Goal: Communication & Community: Answer question/provide support

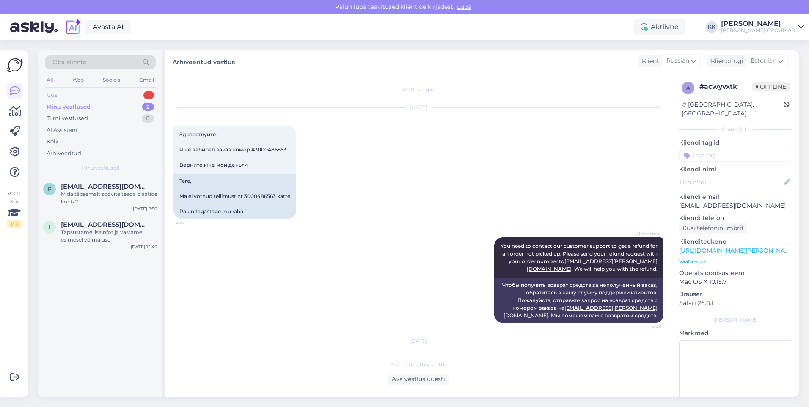
scroll to position [52, 0]
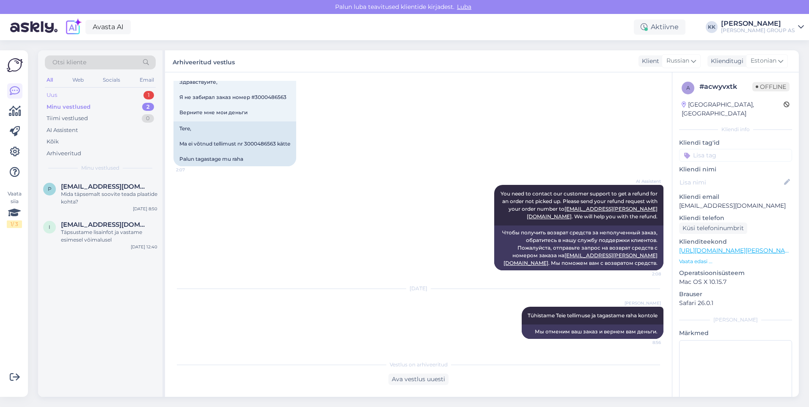
click at [64, 93] on div "Uus 1" at bounding box center [100, 95] width 111 height 12
click at [90, 187] on span "[EMAIL_ADDRESS][DOMAIN_NAME]" at bounding box center [105, 187] width 88 height 8
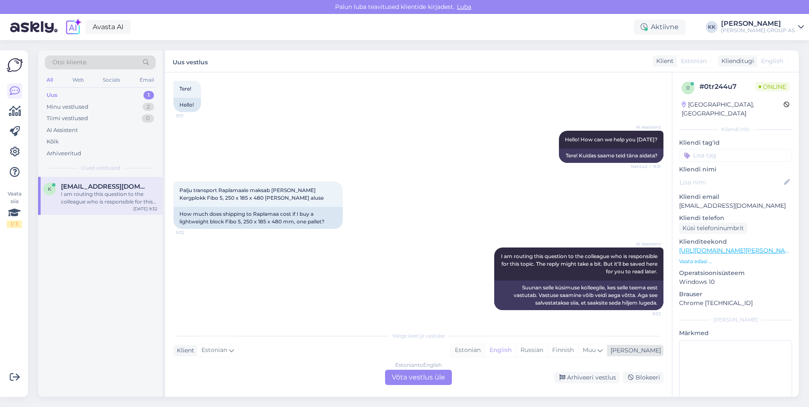
click at [485, 349] on div "Estonian" at bounding box center [468, 350] width 34 height 13
click at [415, 374] on div "Estonian to Estonian Võta vestlus üle" at bounding box center [418, 377] width 67 height 15
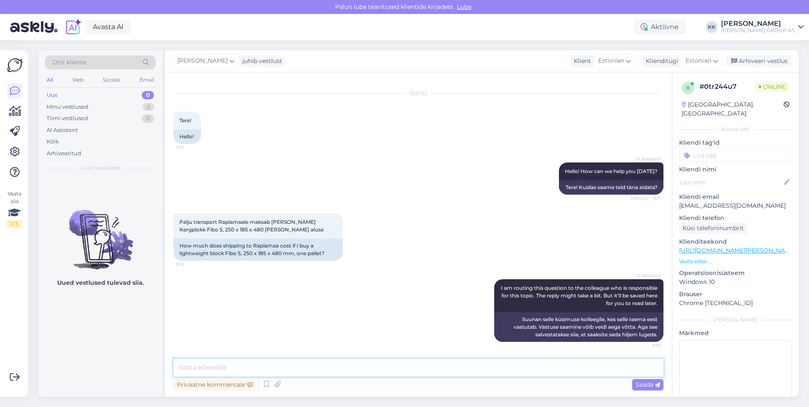
click at [197, 370] on textarea at bounding box center [418, 368] width 490 height 18
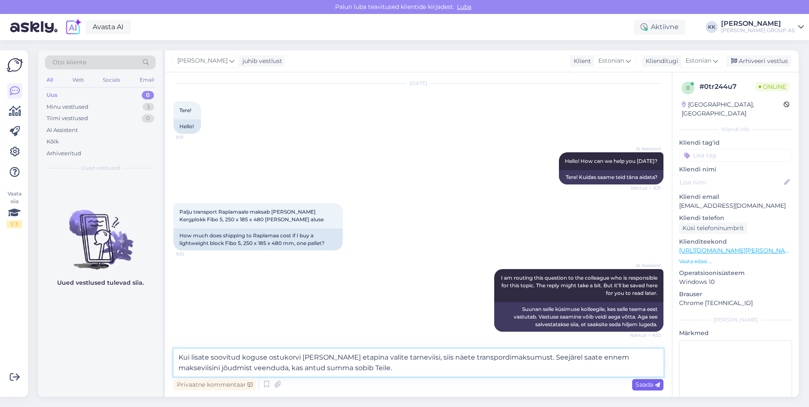
type textarea "Kui lisate soovitud koguse ostukorvi [PERSON_NAME] etapina valite tarneviisi, s…"
click at [639, 383] on span "Saada" at bounding box center [648, 385] width 25 height 8
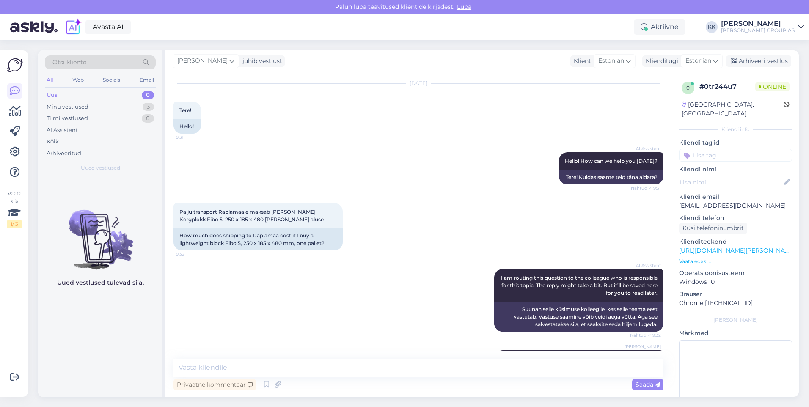
scroll to position [73, 0]
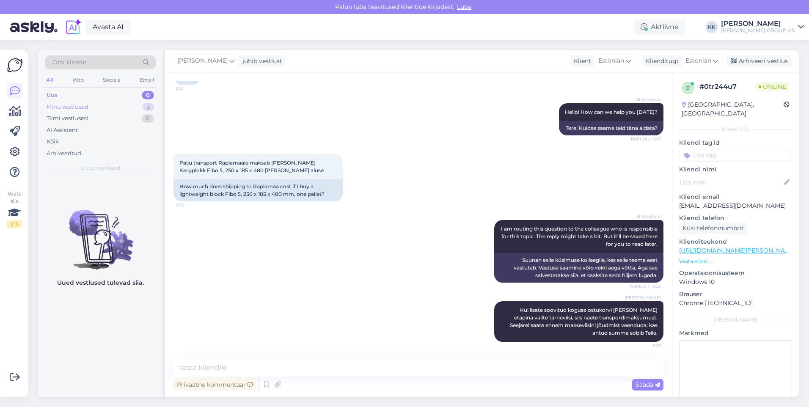
click at [69, 104] on div "Minu vestlused" at bounding box center [68, 107] width 42 height 8
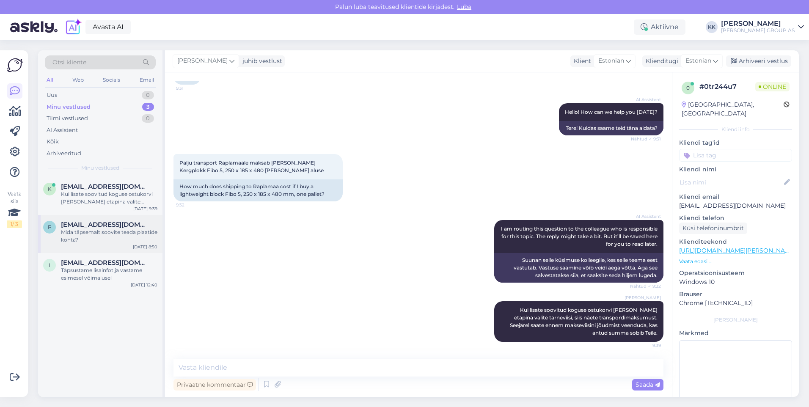
click at [105, 224] on span "[EMAIL_ADDRESS][DOMAIN_NAME]" at bounding box center [105, 225] width 88 height 8
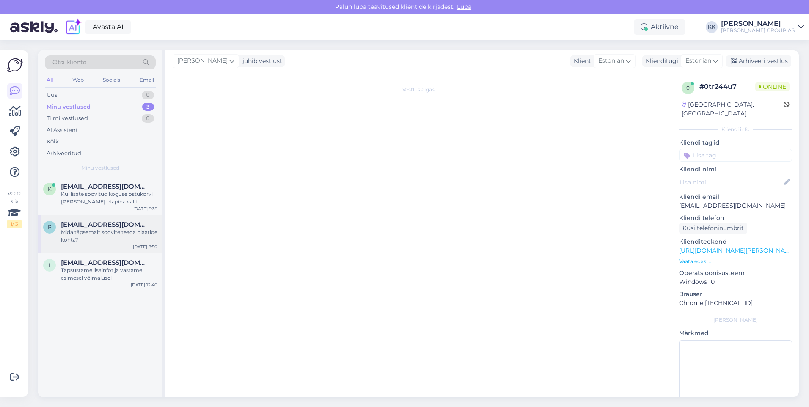
scroll to position [50, 0]
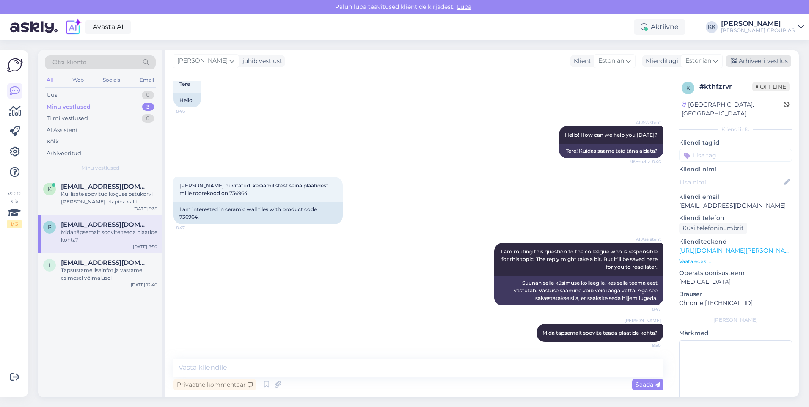
click at [764, 59] on div "Arhiveeri vestlus" at bounding box center [758, 60] width 65 height 11
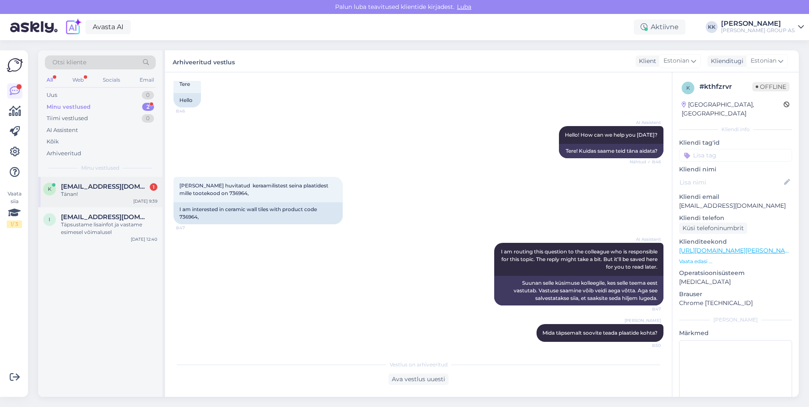
click at [83, 190] on div "Tänan!" at bounding box center [109, 194] width 96 height 8
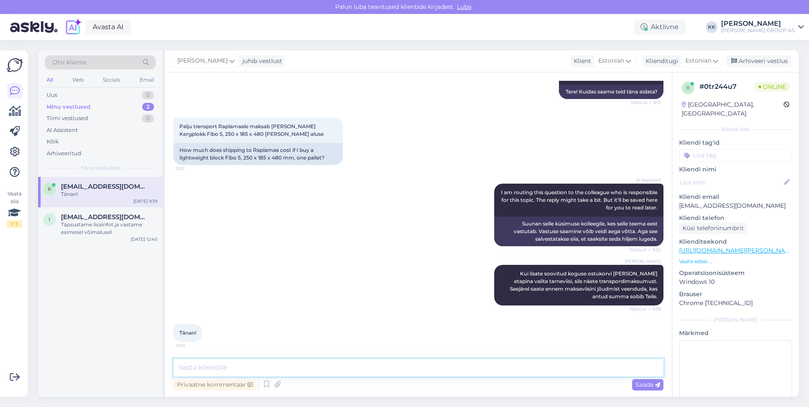
click at [198, 370] on textarea at bounding box center [418, 368] width 490 height 18
type textarea "Palun! Kena päeva jätku!"
click at [641, 384] on span "Saada" at bounding box center [648, 385] width 25 height 8
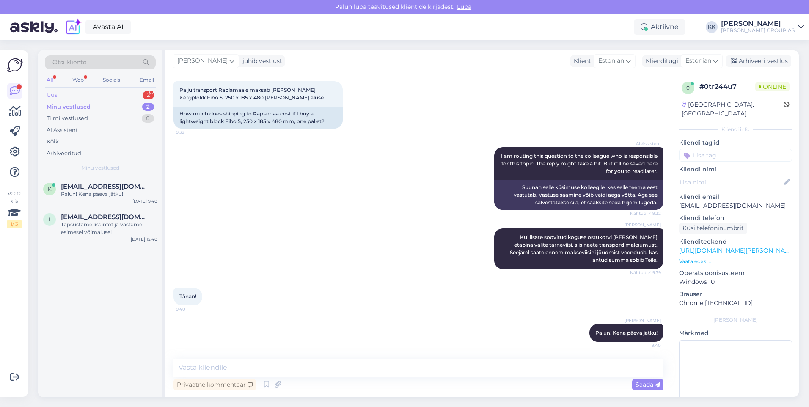
click at [64, 90] on div "Uus 2" at bounding box center [100, 95] width 111 height 12
click at [91, 188] on span "[EMAIL_ADDRESS][DOMAIN_NAME]" at bounding box center [105, 187] width 88 height 8
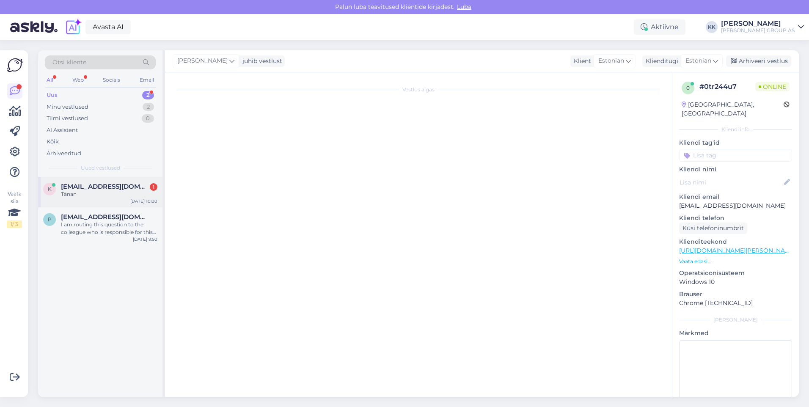
scroll to position [259, 0]
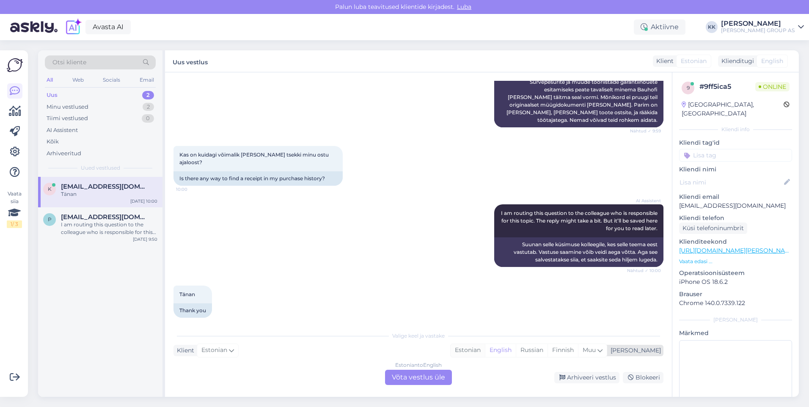
click at [485, 350] on div "Estonian" at bounding box center [468, 350] width 34 height 13
click at [411, 373] on div "Estonian to Estonian Võta vestlus üle" at bounding box center [418, 377] width 67 height 15
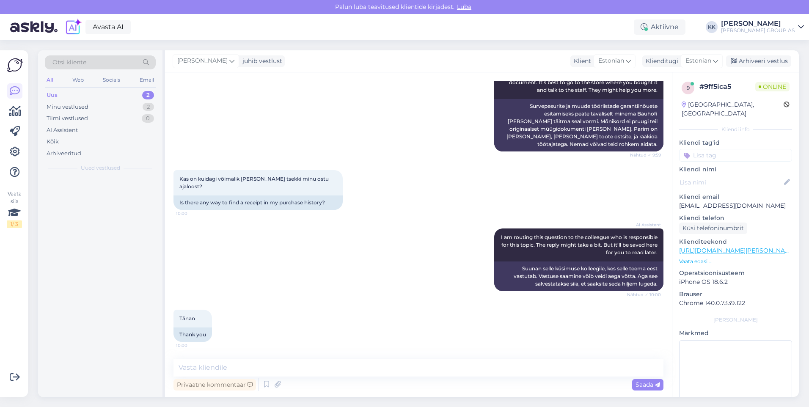
scroll to position [227, 0]
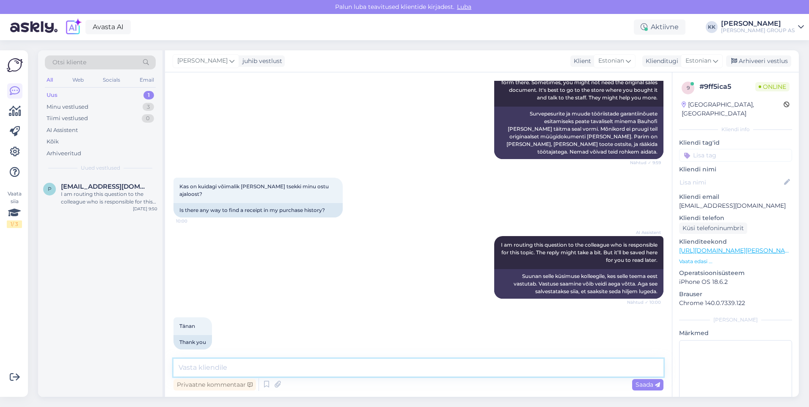
click at [205, 374] on textarea at bounding box center [418, 368] width 490 height 18
type textarea "Kas on ostu kohta rohkem infot? Kuupäev ja ostusumma [PERSON_NAME] kliendikaart…"
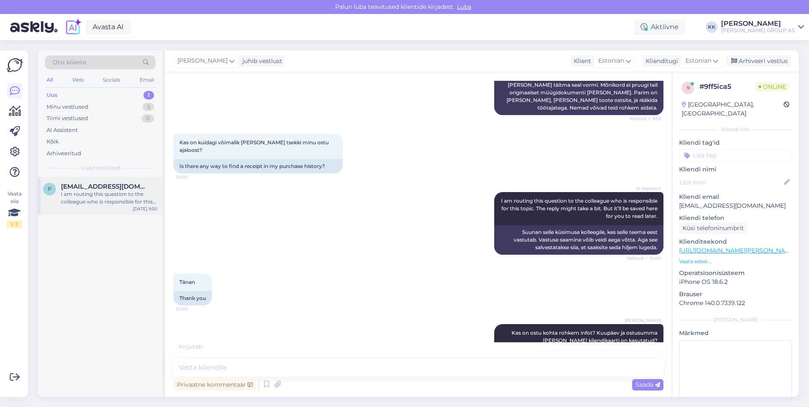
click at [85, 195] on div "I am routing this question to the colleague who is responsible for this topic. …" at bounding box center [109, 197] width 96 height 15
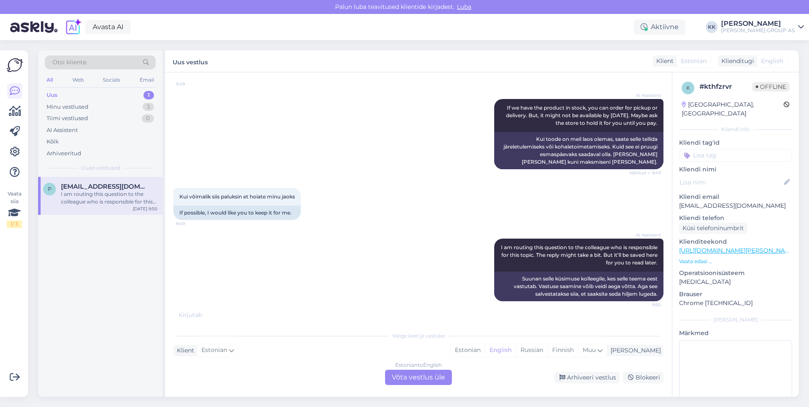
scroll to position [369, 0]
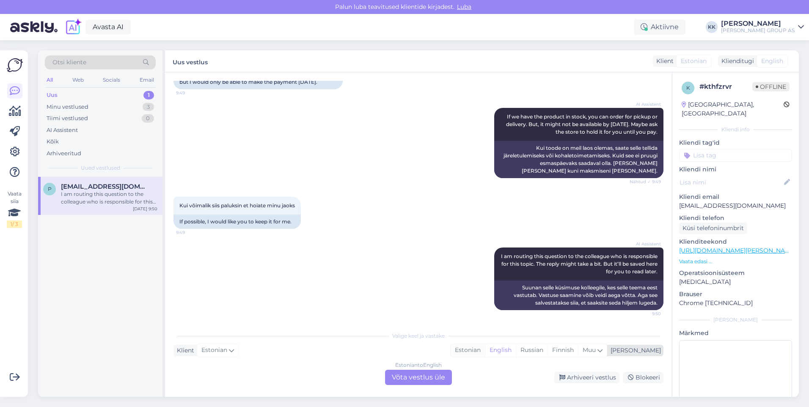
click at [485, 348] on div "Estonian" at bounding box center [468, 350] width 34 height 13
click at [405, 380] on div "Estonian to Estonian Võta vestlus üle" at bounding box center [418, 377] width 67 height 15
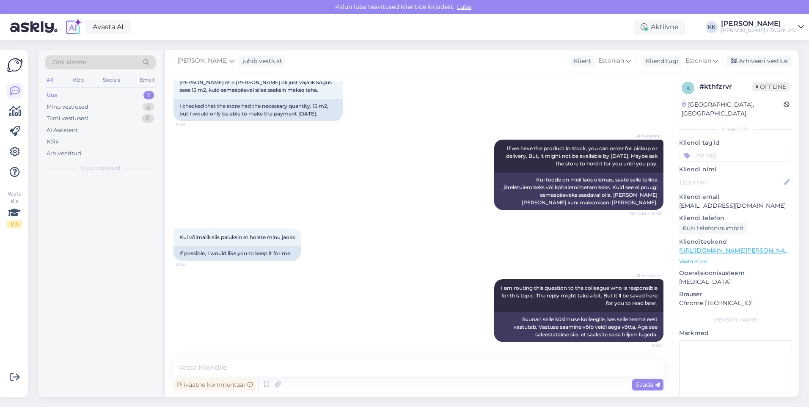
scroll to position [337, 0]
click at [253, 372] on textarea at bounding box center [418, 368] width 490 height 18
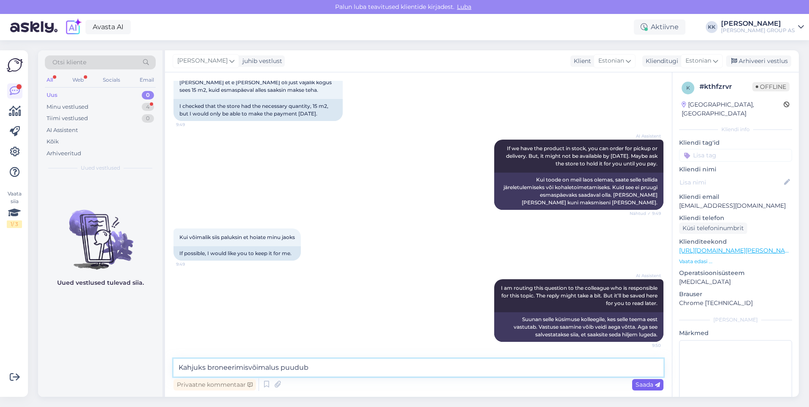
type textarea "Kahjuks broneerimisvõimalus puudub"
click at [644, 385] on span "Saada" at bounding box center [648, 385] width 25 height 8
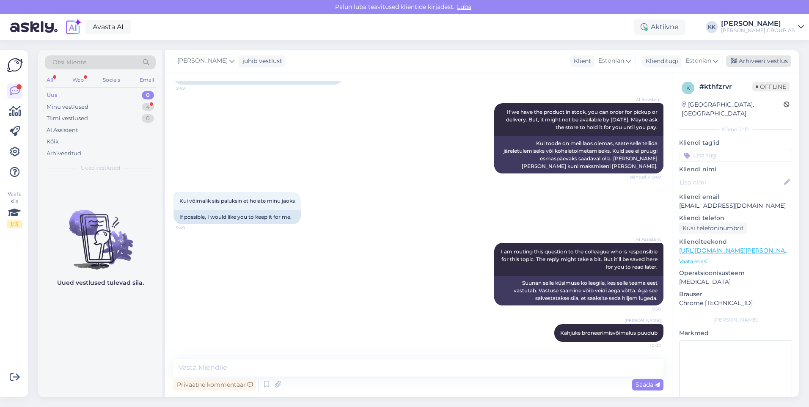
click at [757, 61] on div "Arhiveeri vestlus" at bounding box center [758, 60] width 65 height 11
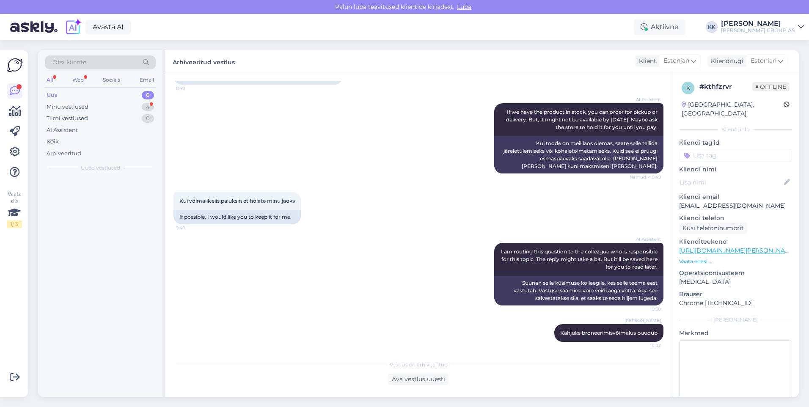
scroll to position [377, 0]
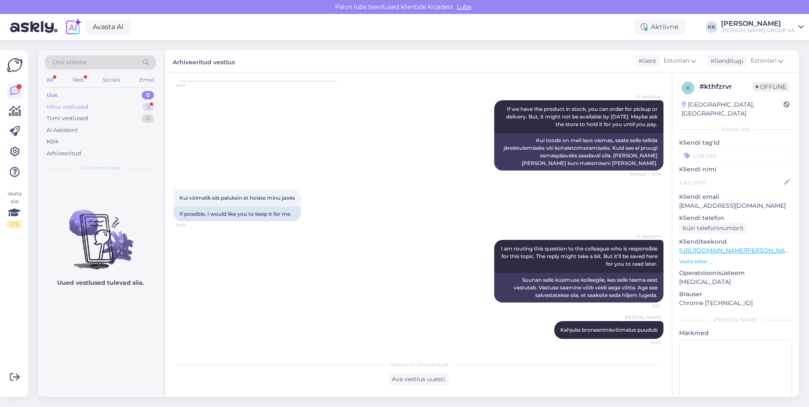
click at [64, 104] on div "Minu vestlused" at bounding box center [68, 107] width 42 height 8
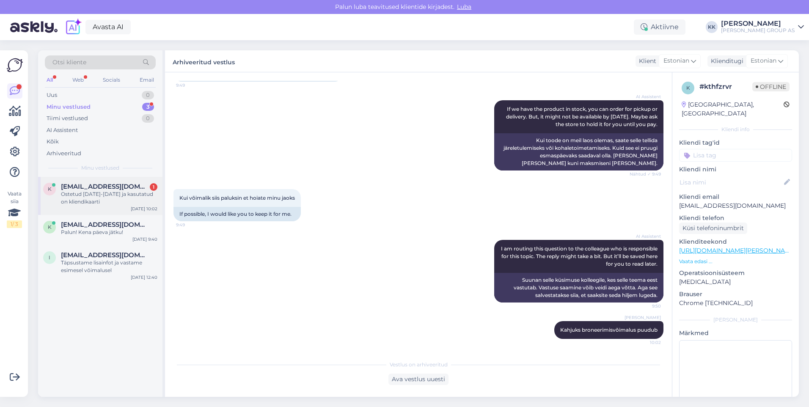
click at [83, 190] on div "Ostetud [DATE]-[DATE] ja kasutatud on kliendikaarti" at bounding box center [109, 197] width 96 height 15
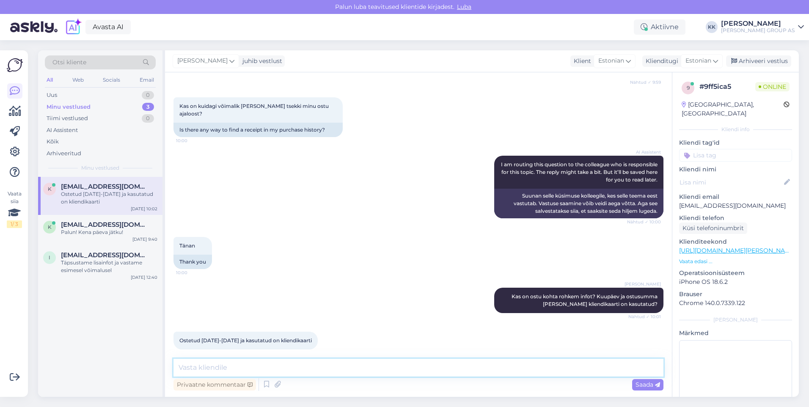
click at [205, 369] on textarea at bounding box center [418, 368] width 490 height 18
type textarea "[PERSON_NAME] nimelist?"
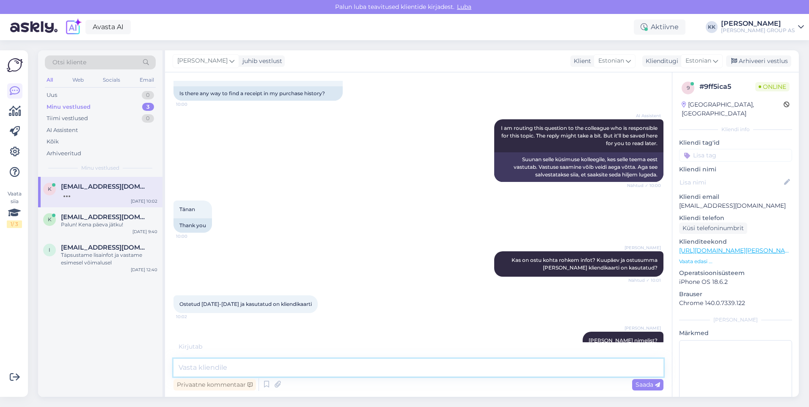
scroll to position [380, 0]
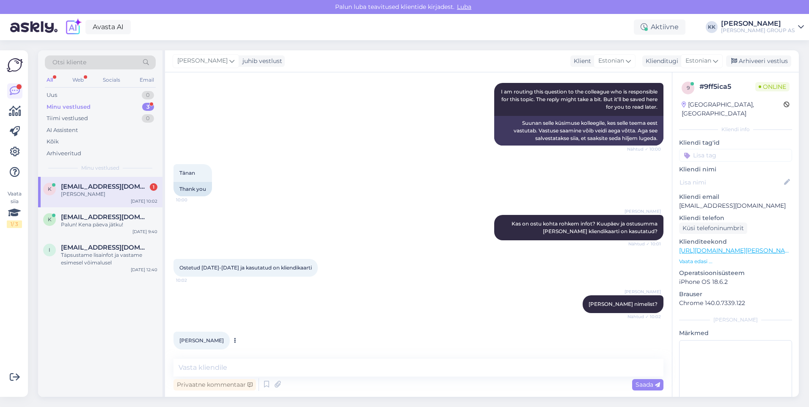
drag, startPoint x: 225, startPoint y: 331, endPoint x: 174, endPoint y: 328, distance: 50.9
click at [174, 332] on div "[PERSON_NAME] 10:03" at bounding box center [201, 341] width 56 height 18
drag, startPoint x: 174, startPoint y: 328, endPoint x: 183, endPoint y: 331, distance: 9.4
copy span "[PERSON_NAME]"
click at [214, 368] on textarea at bounding box center [418, 368] width 490 height 18
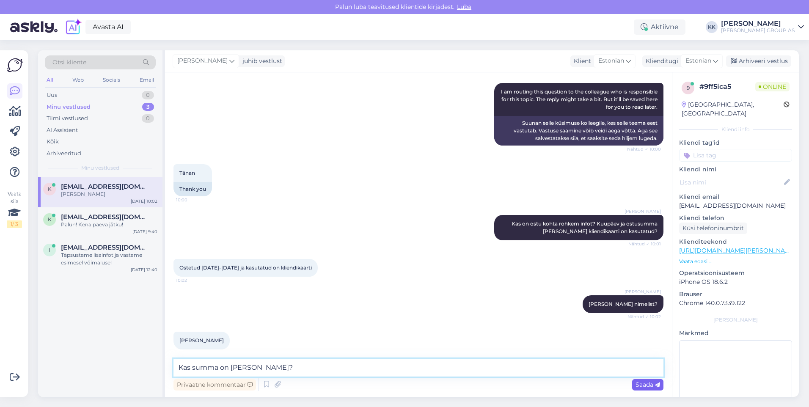
type textarea "Kas summa on [PERSON_NAME]?"
click at [640, 383] on span "Saada" at bounding box center [648, 385] width 25 height 8
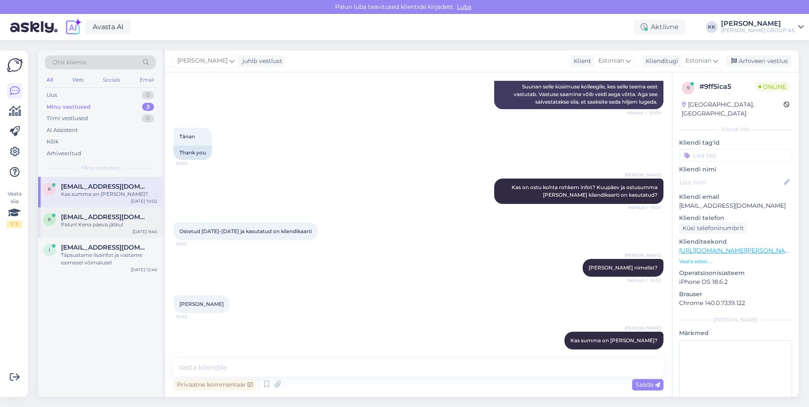
click at [89, 220] on span "[EMAIL_ADDRESS][DOMAIN_NAME]" at bounding box center [105, 217] width 88 height 8
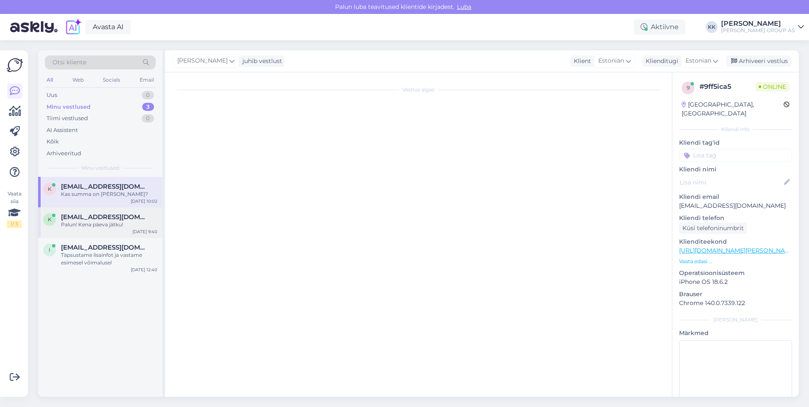
scroll to position [146, 0]
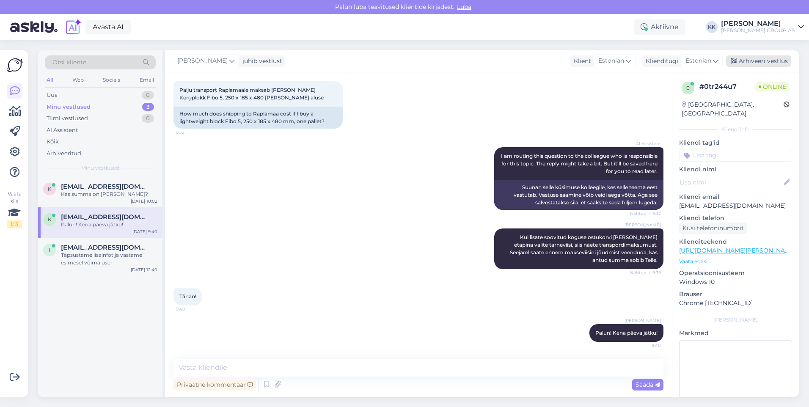
click at [758, 62] on div "Arhiveeri vestlus" at bounding box center [758, 60] width 65 height 11
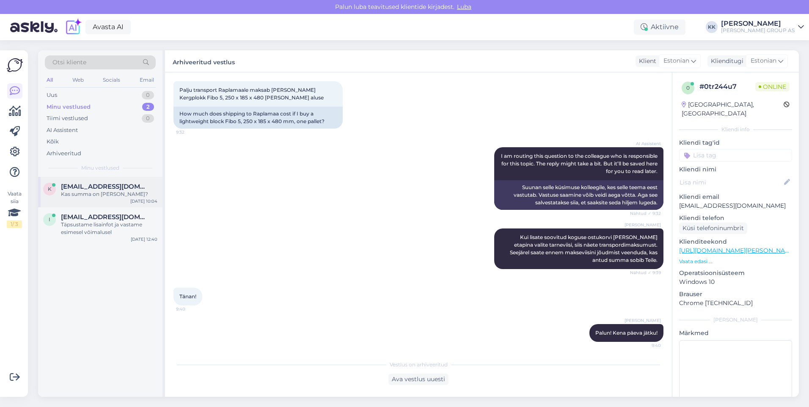
click at [87, 186] on span "[EMAIL_ADDRESS][DOMAIN_NAME]" at bounding box center [105, 187] width 88 height 8
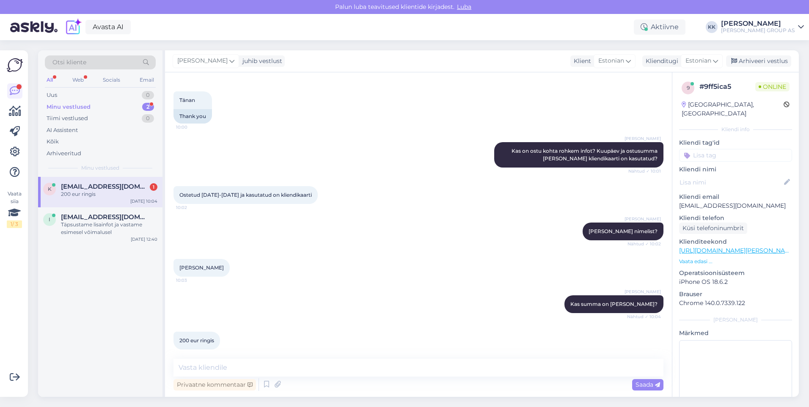
scroll to position [490, 0]
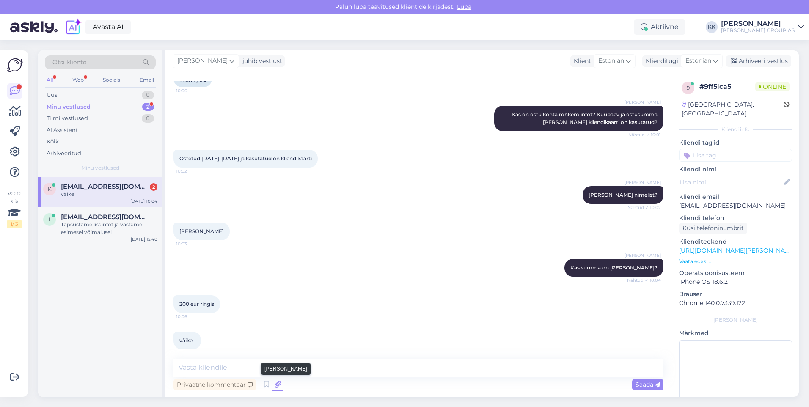
click at [277, 386] on icon at bounding box center [278, 384] width 12 height 13
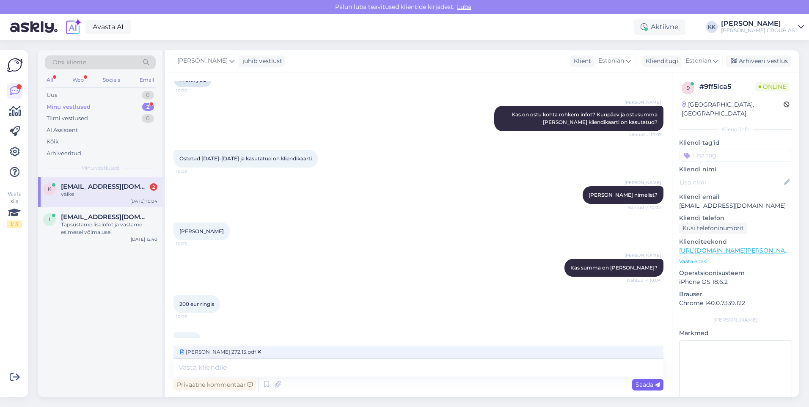
click at [645, 384] on span "Saada" at bounding box center [648, 385] width 25 height 8
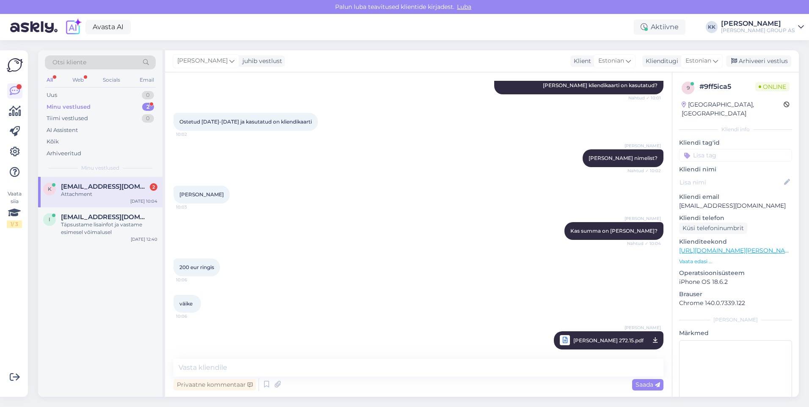
click at [68, 104] on div "Minu vestlused" at bounding box center [69, 107] width 44 height 8
click at [67, 92] on div "Uus 1" at bounding box center [100, 95] width 111 height 12
click at [93, 190] on div "нам нк" at bounding box center [109, 194] width 96 height 8
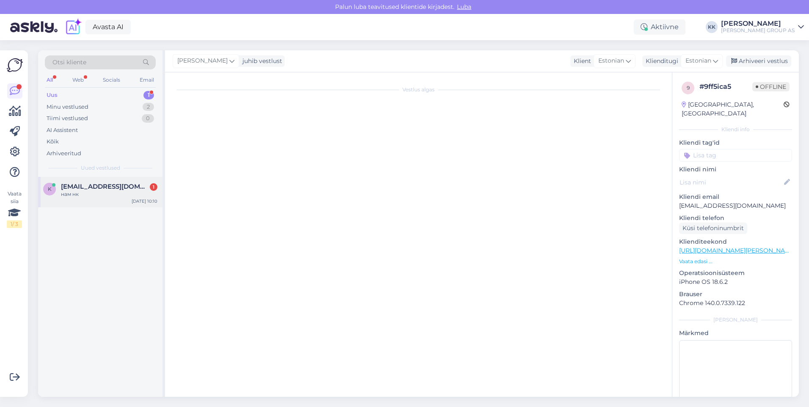
scroll to position [0, 0]
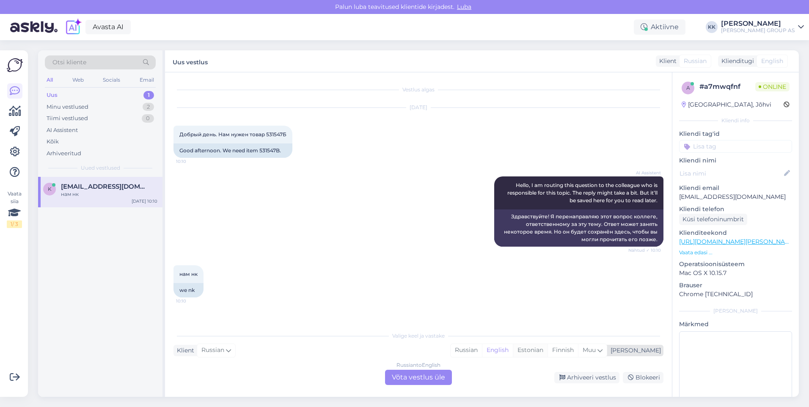
click at [548, 347] on div "Estonian" at bounding box center [530, 350] width 35 height 13
click at [420, 377] on div "Russian to Estonian Võta vestlus üle" at bounding box center [418, 377] width 67 height 15
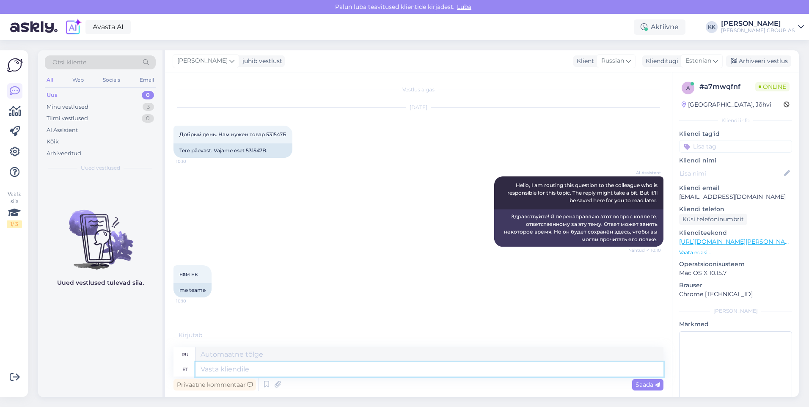
click at [211, 368] on textarea at bounding box center [429, 369] width 468 height 14
click at [370, 185] on div "AI Assistent Hello, I am routing this question to the colleague who is responsi…" at bounding box center [418, 211] width 490 height 89
click at [69, 107] on div "Minu vestlused" at bounding box center [68, 107] width 42 height 8
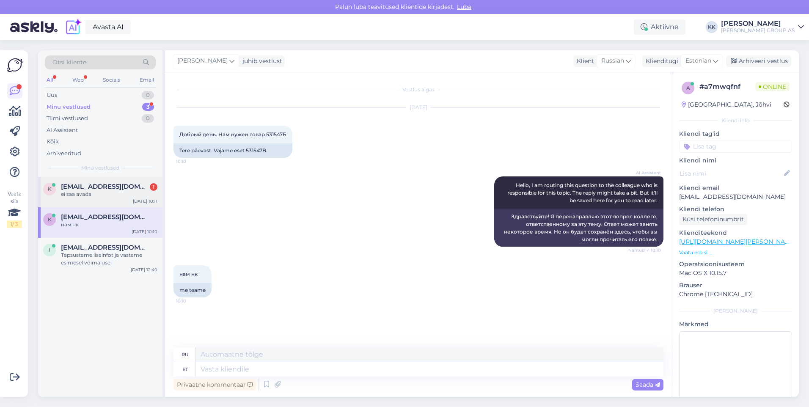
click at [98, 191] on div "ei saa avada" at bounding box center [109, 194] width 96 height 8
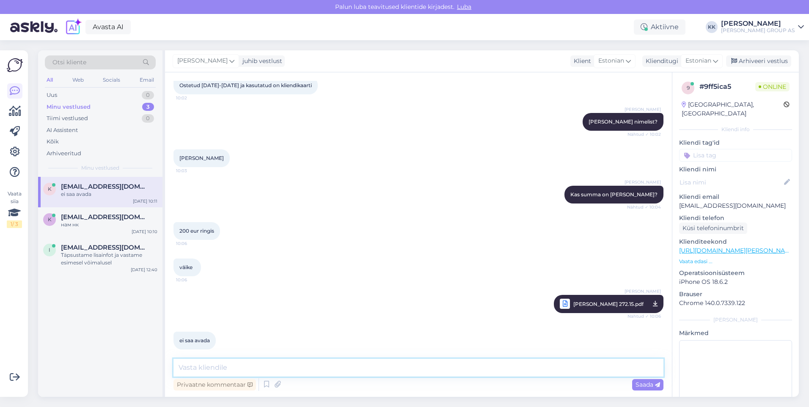
click at [204, 369] on textarea at bounding box center [418, 368] width 490 height 18
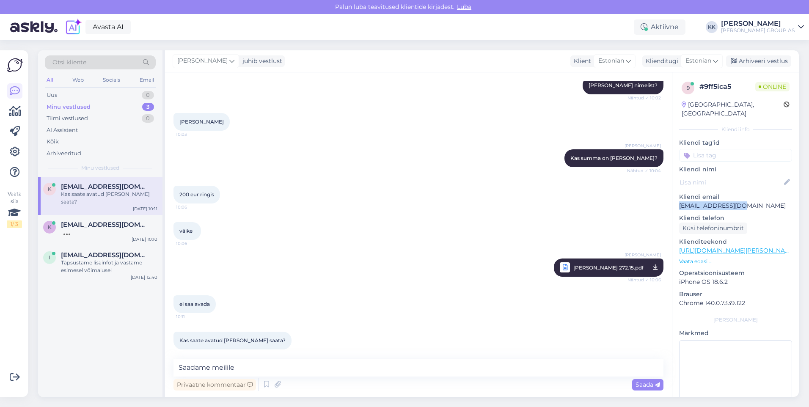
drag, startPoint x: 722, startPoint y: 195, endPoint x: 680, endPoint y: 197, distance: 41.9
click at [680, 201] on p "[EMAIL_ADDRESS][DOMAIN_NAME]" at bounding box center [735, 205] width 113 height 9
copy p "[EMAIL_ADDRESS][DOMAIN_NAME]"
click at [262, 369] on textarea "Saadame meilile" at bounding box center [418, 368] width 490 height 18
paste textarea "[EMAIL_ADDRESS][DOMAIN_NAME]"
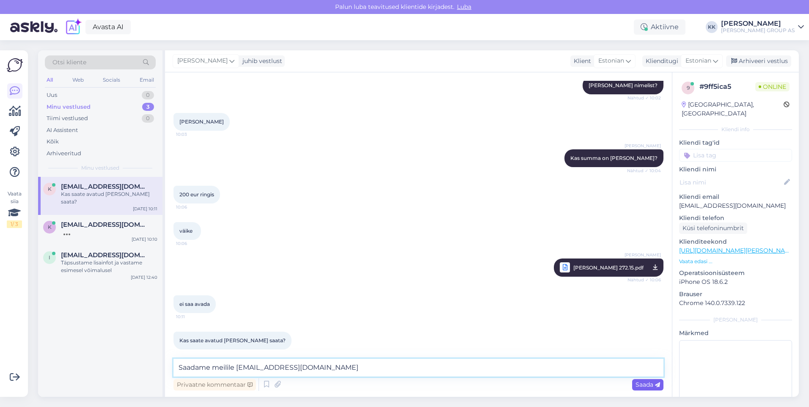
type textarea "Saadame meilile [EMAIL_ADDRESS][DOMAIN_NAME]"
click at [643, 384] on span "Saada" at bounding box center [648, 385] width 25 height 8
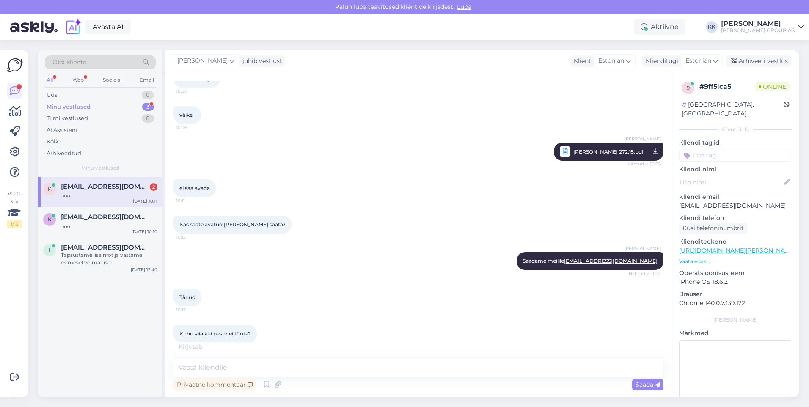
scroll to position [717, 0]
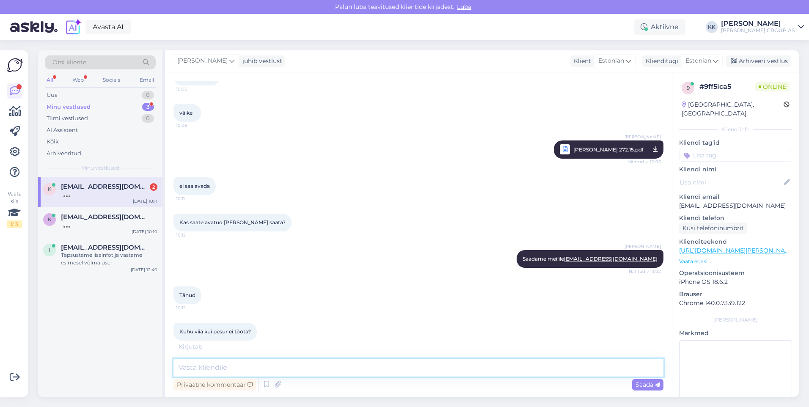
click at [200, 369] on textarea at bounding box center [418, 368] width 490 height 18
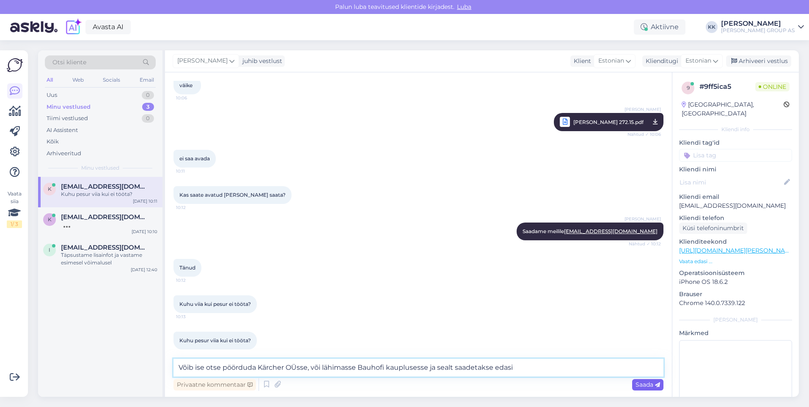
type textarea "Võib ise otse pöörduda Kärcher OÜsse, või lähimasse Bauhofi kauplusesse ja seal…"
click at [638, 383] on span "Saada" at bounding box center [648, 385] width 25 height 8
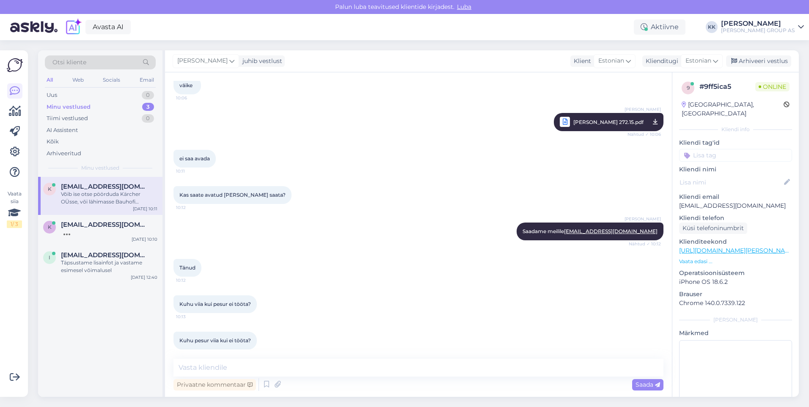
scroll to position [789, 0]
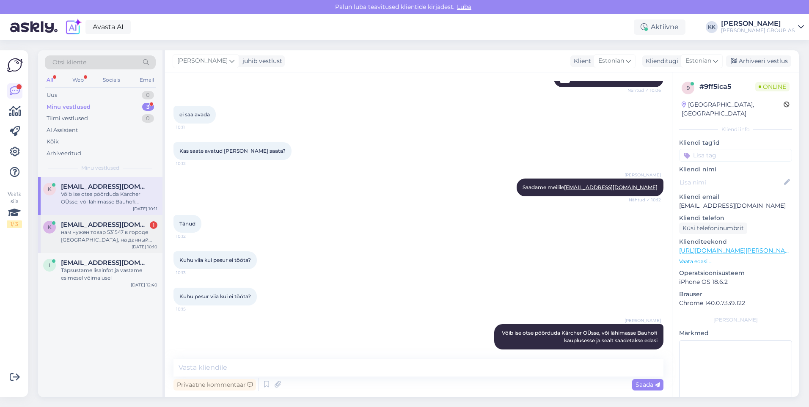
click at [99, 234] on div "нам нужен товар 531547 в городе [GEOGRAPHIC_DATA], на данный момент в магазине …" at bounding box center [109, 235] width 96 height 15
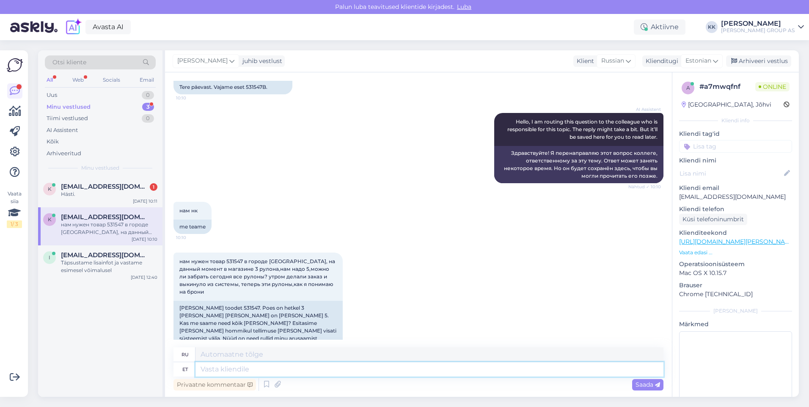
click at [220, 371] on textarea at bounding box center [429, 369] width 468 height 14
type textarea "Laoseisud"
type textarea "Акции"
type textarea "Laoseisud taastuvad"
type textarea "Акции восстанавливаются"
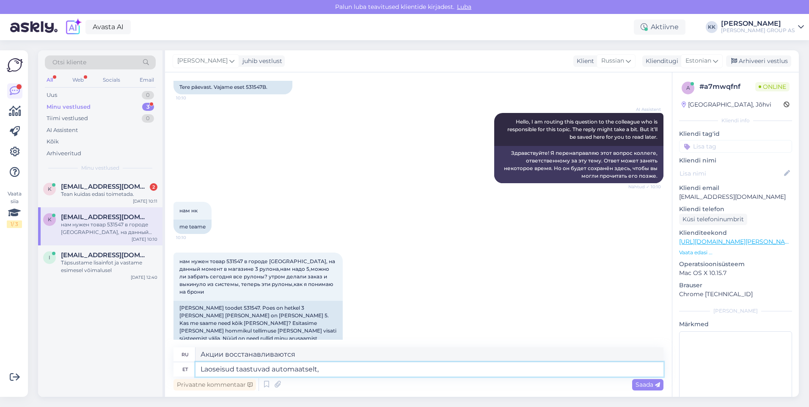
type textarea "Laoseisud taastuvad automaatselt, a"
type textarea "Уровни запасов автоматически пополняются,"
type textarea "Laoseisud taastuvad automaatselt, aga"
type textarea "Уровень запасов автоматически восстанавливается, но"
type textarea "Laoseisud taastuvad automaatselt, aga see"
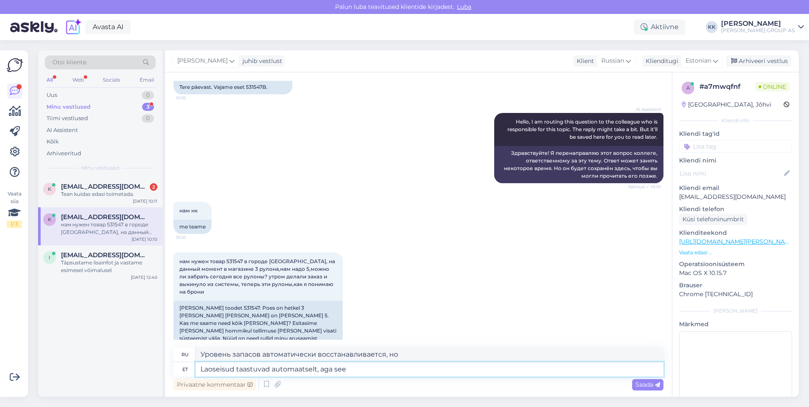
type textarea "Уровни запасов автоматически пополняются, но это"
type textarea "Laoseisud taastuvad automaatselt, aga see võib a"
type textarea "Уровни запасов автоматически пополняются, но это может"
type textarea "Laoseisud taastuvad automaatselt, aga see võib aega"
type textarea "Уровень запасов восстанавливается автоматически, но это может занять время."
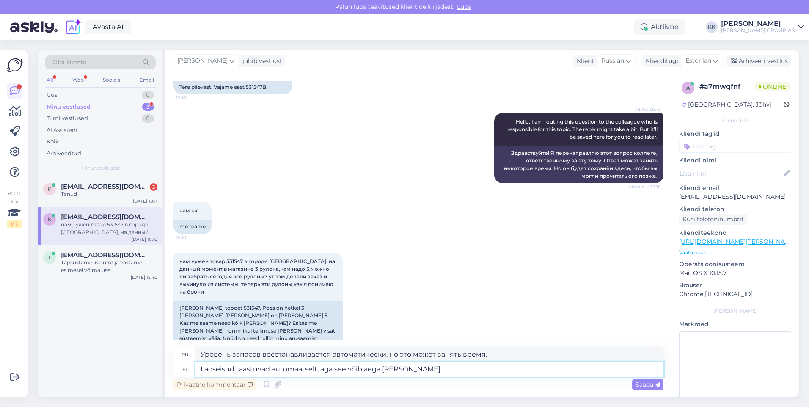
type textarea "Laoseisud taastuvad automaatselt, aga see võib aega [PERSON_NAME]"
type textarea "Уровень запасов будет автоматически восстановлен, но это может занять время."
type textarea "Laoseisud taastuvad automaatselt, aga see võib aega [PERSON_NAME]"
type textarea "Уровень запасов будет автоматически восстановлен, но это может занять до"
type textarea "Laoseisud taastuvad automaatselt, aga see võib aega [PERSON_NAME] 24h"
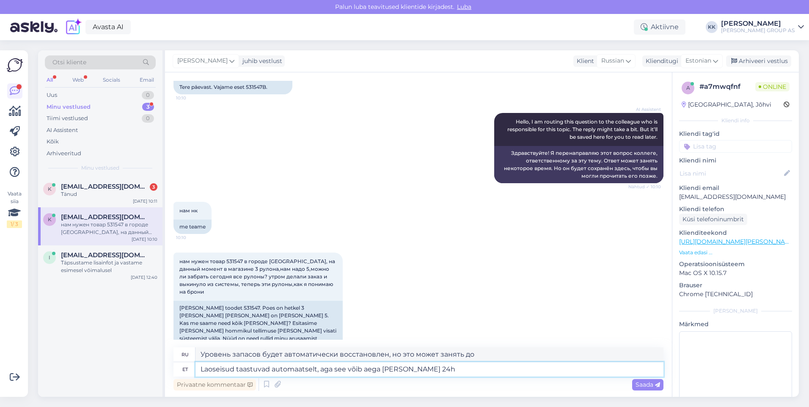
type textarea "Уровень запасов будет автоматически восстановлен, но это может занять до 24 час…"
type textarea "Laoseisud taastuvad automaatselt, aga see võib aega [PERSON_NAME] 24h"
click at [647, 386] on span "Saada" at bounding box center [648, 385] width 25 height 8
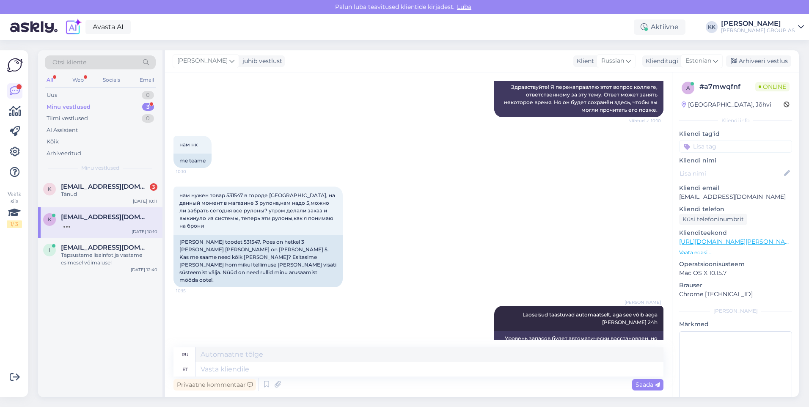
scroll to position [180, 0]
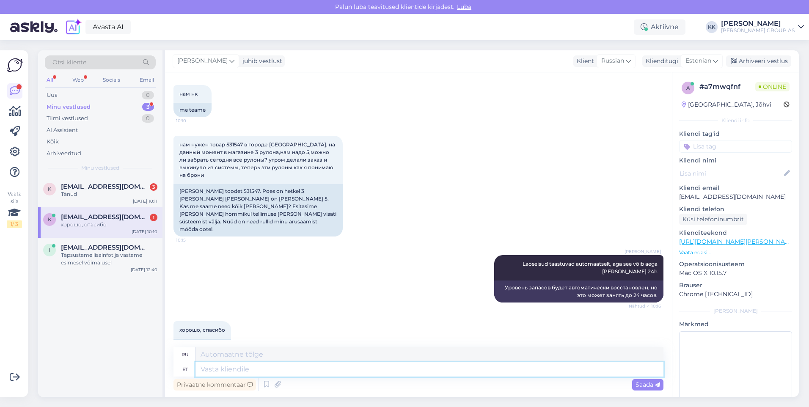
click at [217, 372] on textarea at bounding box center [429, 369] width 468 height 14
type textarea "Saate"
type textarea "Ты можешь"
type textarea "Saate soovi k"
type textarea "Вы можете запросить"
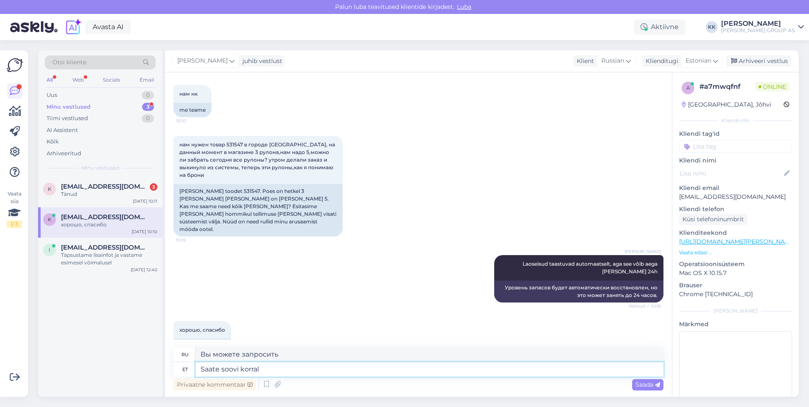
type textarea "Saate soovi korral"
type textarea "Если хотите, можете."
type textarea "Saate soovi korral ostu s"
type textarea "При желании вы можете приобрести."
type textarea "Saate soovi korral ostu sooritada"
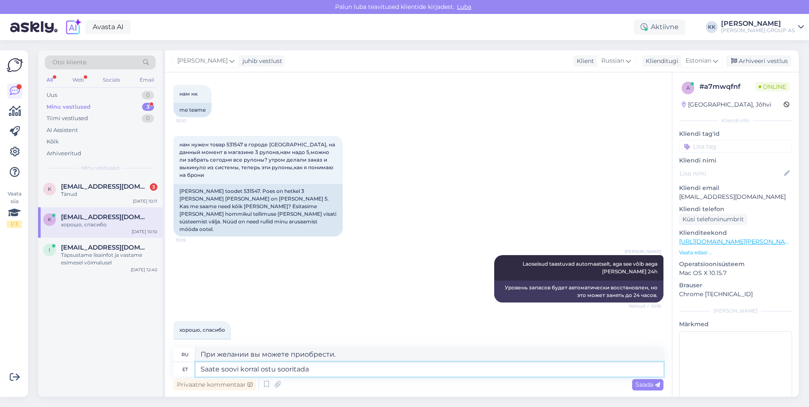
type textarea "При желании вы можете совершить покупку."
type textarea "Saate soovi korral ostu sooritada ka"
type textarea "При желании вы также можете совершить покупку."
type textarea "Saate soovi korral ostu sooritada ka kaupluses"
type textarea "При желании вы также можете совершить покупку в магазине."
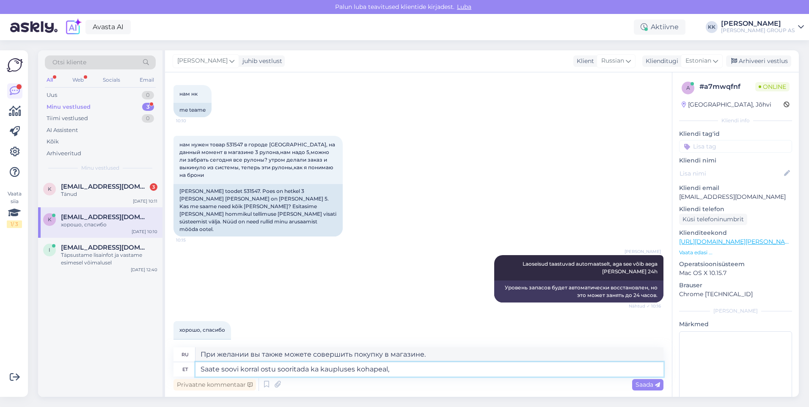
type textarea "Saate soovi korral ostu sooritada ka kaupluses kohapeal,"
type textarea "При желании вы также можете совершить покупку в магазине,"
type textarea "Saate soovi korral ostu sooritada ka kaupluses kohapeal, [PERSON_NAME]"
type textarea "При желании вы также можете совершить покупку в магазине, рулоном."
type textarea "Saate soovi korral ostu sooritada ka kaupluses kohapeal, [PERSON_NAME] hind"
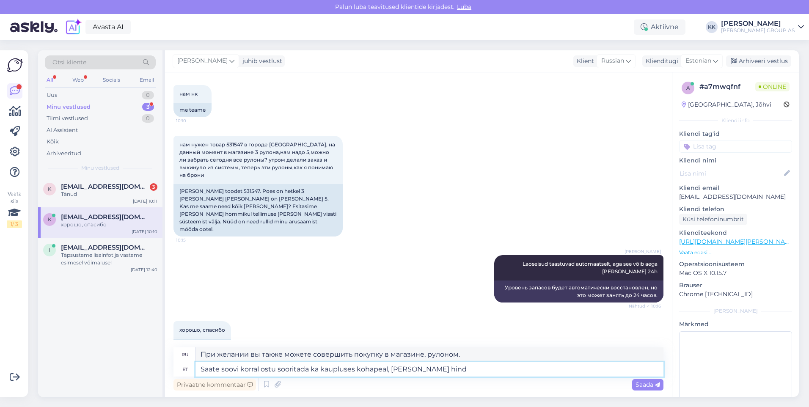
type textarea "При желании вы также можете сделать покупку в магазине, цена за рулон"
type textarea "Saate soovi korral ostu sooritada ka kaupluses kohapeal, [PERSON_NAME] hind on"
type textarea "При желании вы также можете сделать покупку в магазине, цена за рулон составляет"
type textarea "Saate soovi korral ostu sooritada ka kaupluses kohapeal, [PERSON_NAME] hind on …"
type textarea "При желании вы также можете совершить покупку в магазине, цена за рулон — 4.99"
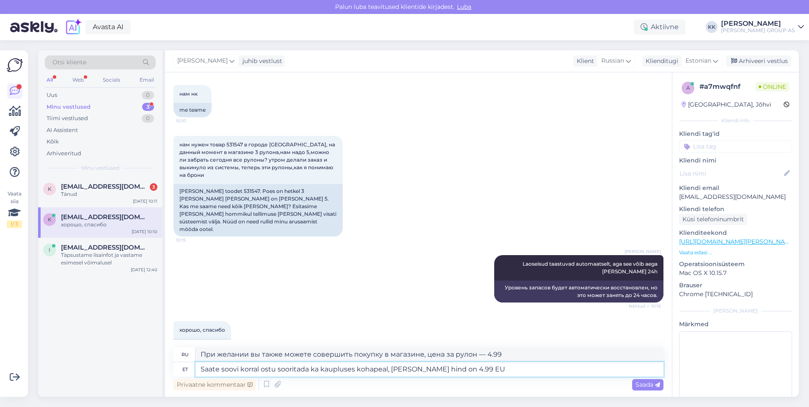
type textarea "Saate soovi korral ostu sooritada ka kaupluses kohapeal, [PERSON_NAME] hind on …"
type textarea "При желании вы также можете совершить покупку в магазине, цена за рулон составл…"
type textarea "Saate soovi korral ostu sooritada ka kaupluses kohapeal, [PERSON_NAME] hind on …"
click at [647, 382] on span "Saada" at bounding box center [648, 385] width 25 height 8
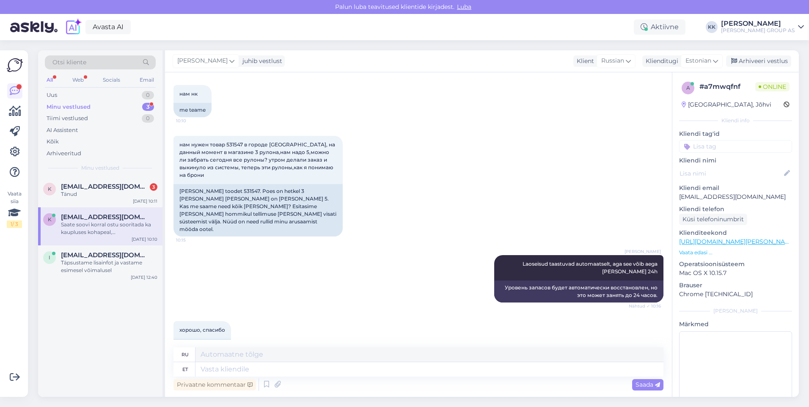
scroll to position [246, 0]
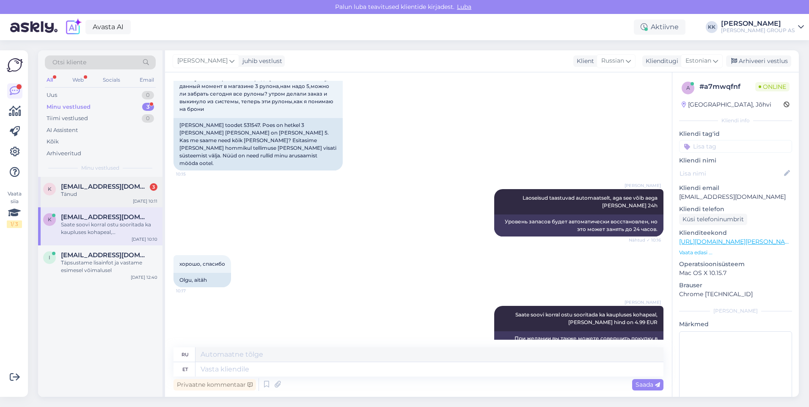
click at [89, 190] on span "[EMAIL_ADDRESS][DOMAIN_NAME]" at bounding box center [105, 187] width 88 height 8
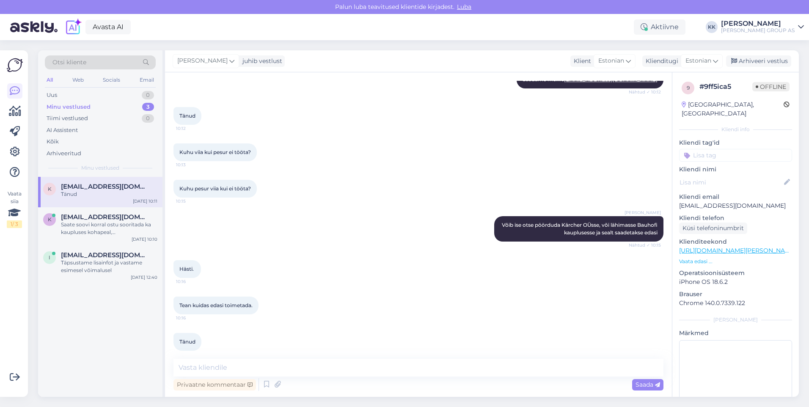
scroll to position [898, 0]
click at [202, 368] on textarea at bounding box center [418, 368] width 490 height 18
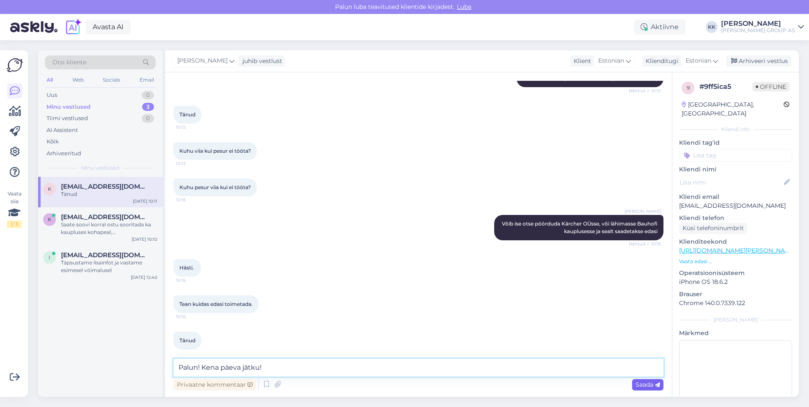
type textarea "Palun! Kena päeva jätku!"
drag, startPoint x: 649, startPoint y: 381, endPoint x: 612, endPoint y: 347, distance: 50.0
click at [649, 381] on span "Saada" at bounding box center [648, 385] width 25 height 8
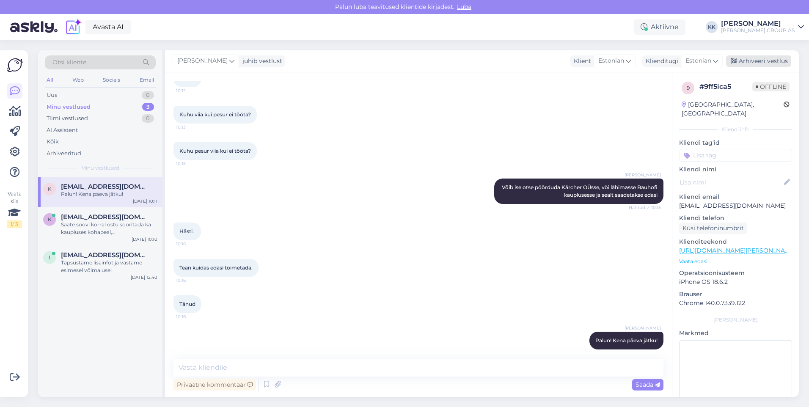
click at [756, 59] on div "Arhiveeri vestlus" at bounding box center [758, 60] width 65 height 11
